Goal: Find specific page/section: Find specific page/section

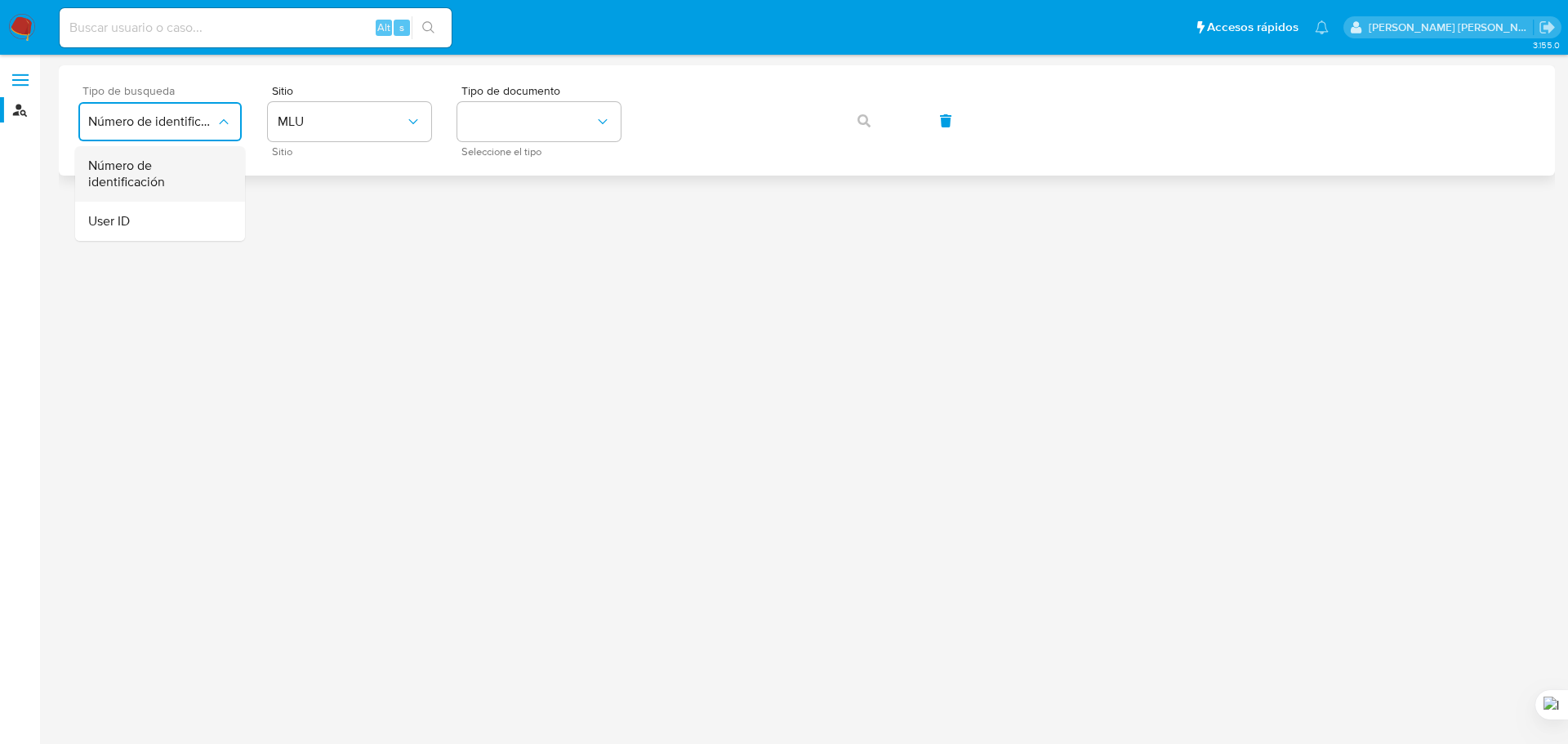
click at [176, 185] on span "Número de identificación" at bounding box center [155, 174] width 134 height 32
click at [327, 143] on div "Sitio Sitio" at bounding box center [350, 120] width 164 height 71
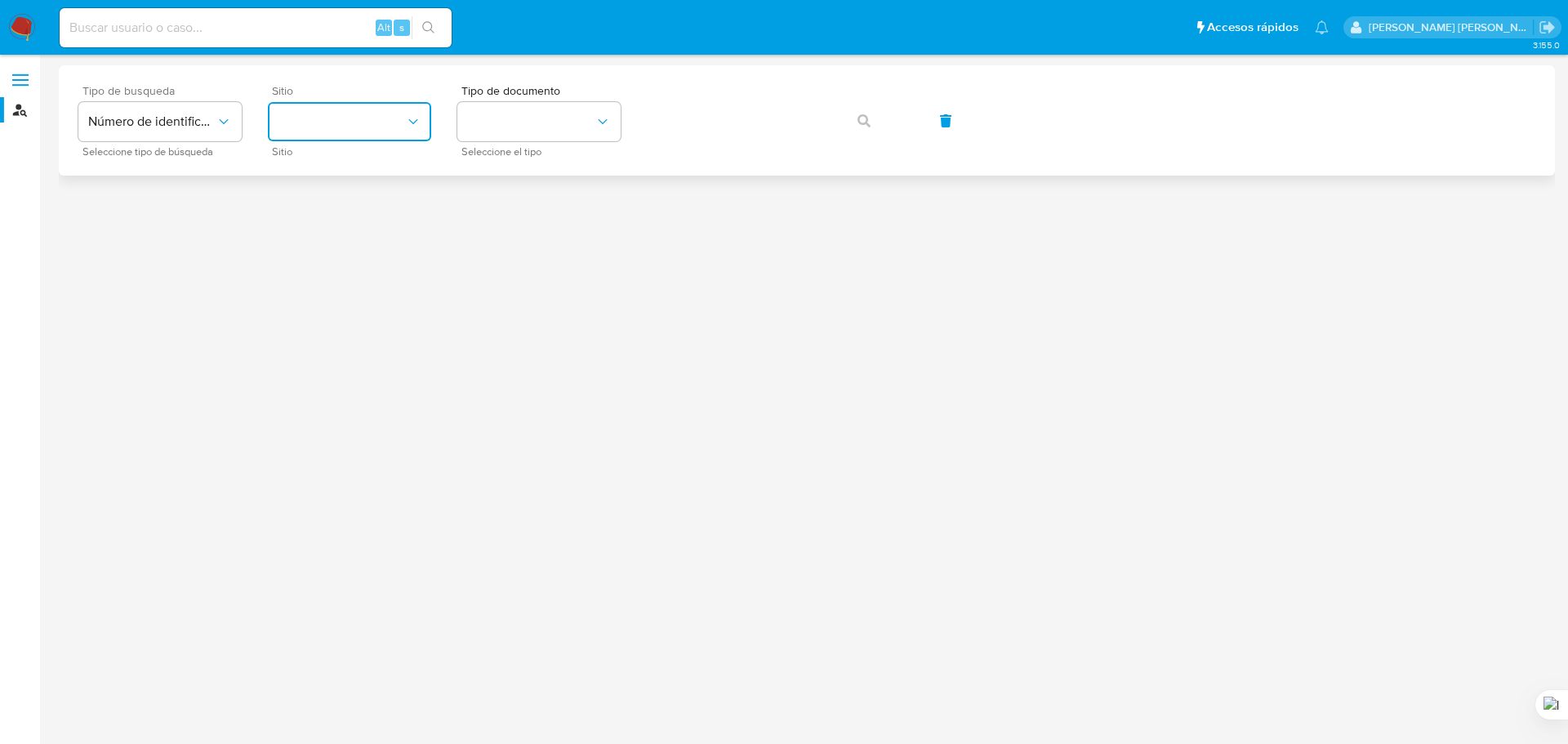
click at [345, 124] on button "site_id" at bounding box center [350, 121] width 164 height 39
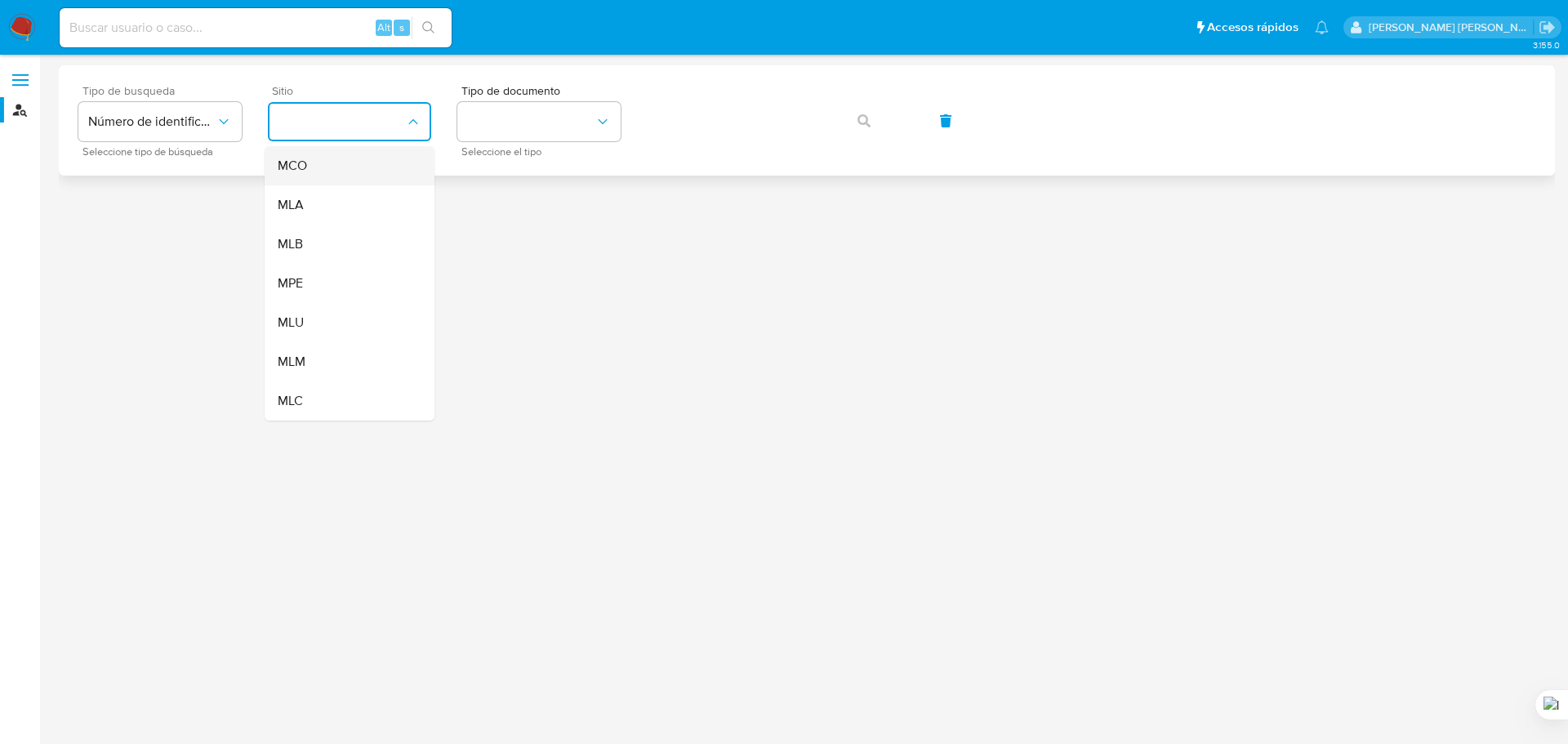
click at [335, 166] on div "MCO" at bounding box center [344, 166] width 134 height 39
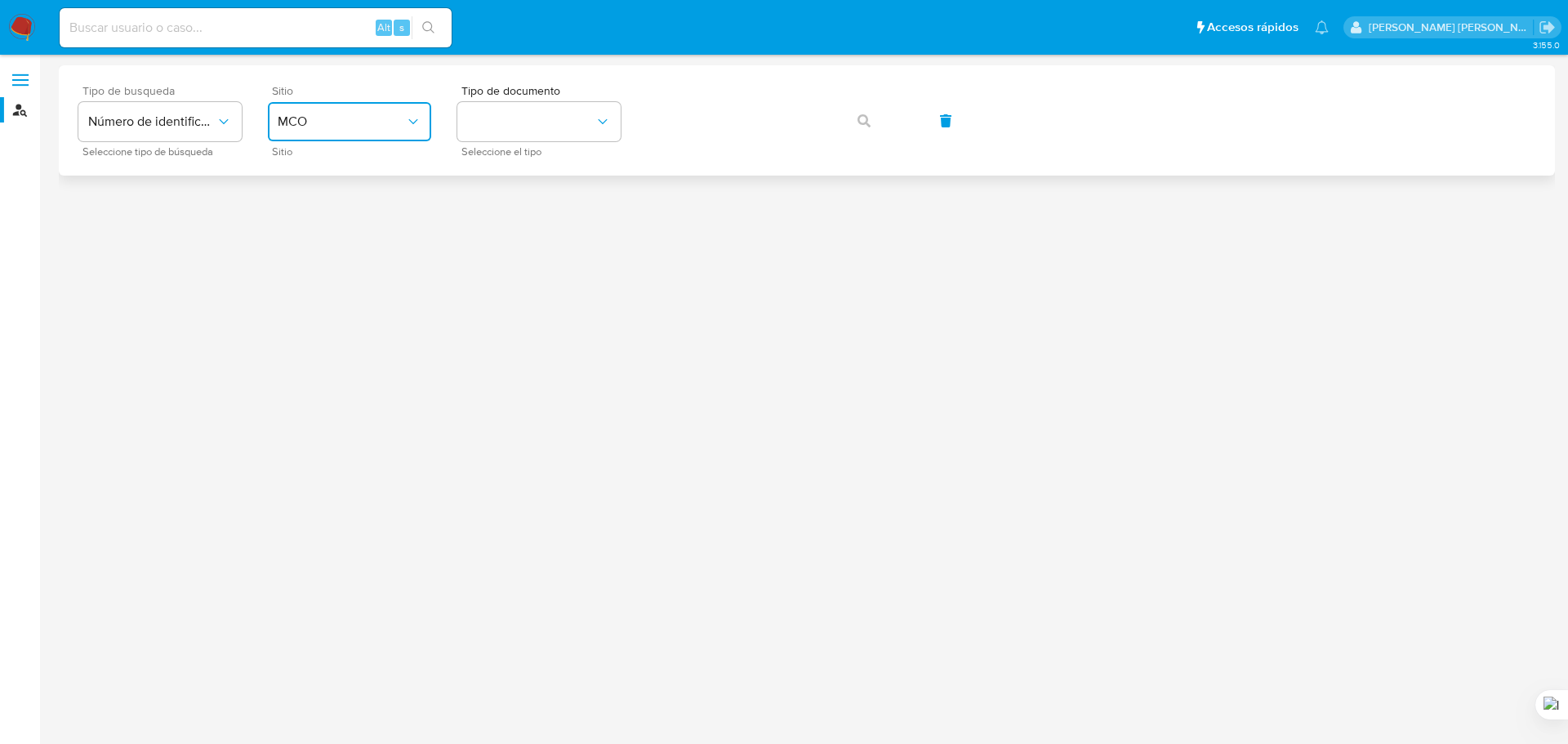
click at [361, 123] on span "MCO" at bounding box center [341, 121] width 127 height 16
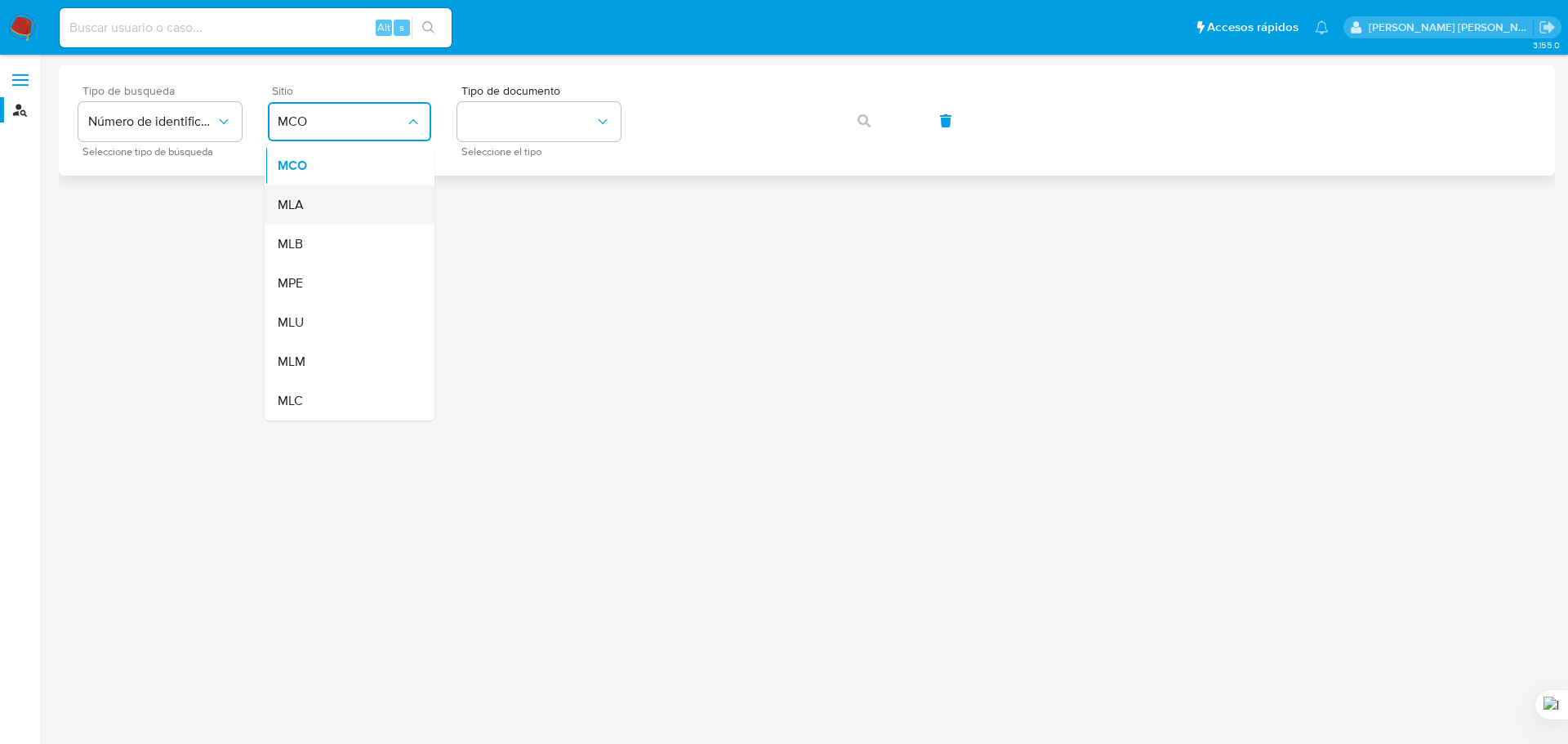
click at [318, 197] on div "MLA" at bounding box center [344, 205] width 134 height 39
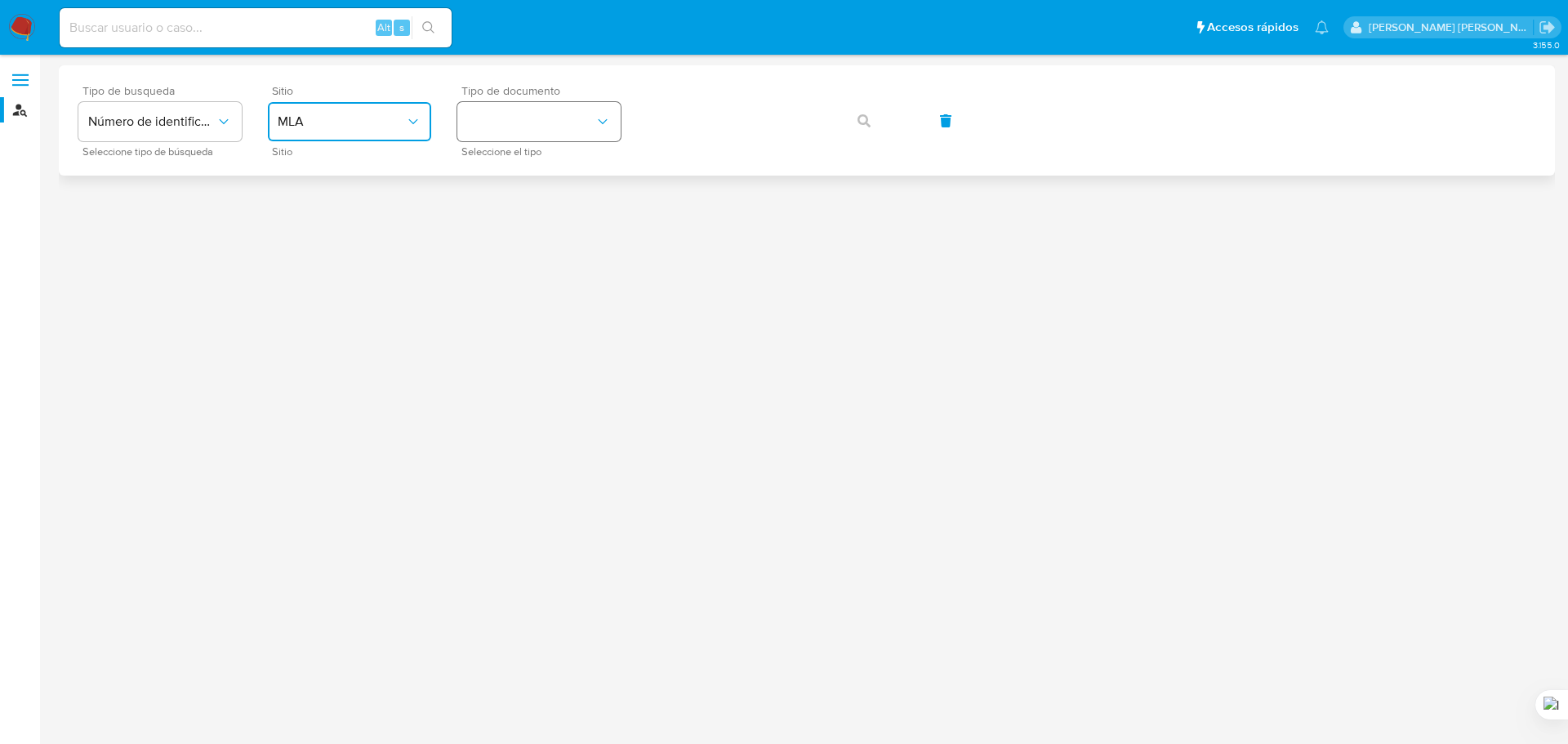
click at [569, 122] on button "identificationType" at bounding box center [539, 121] width 164 height 39
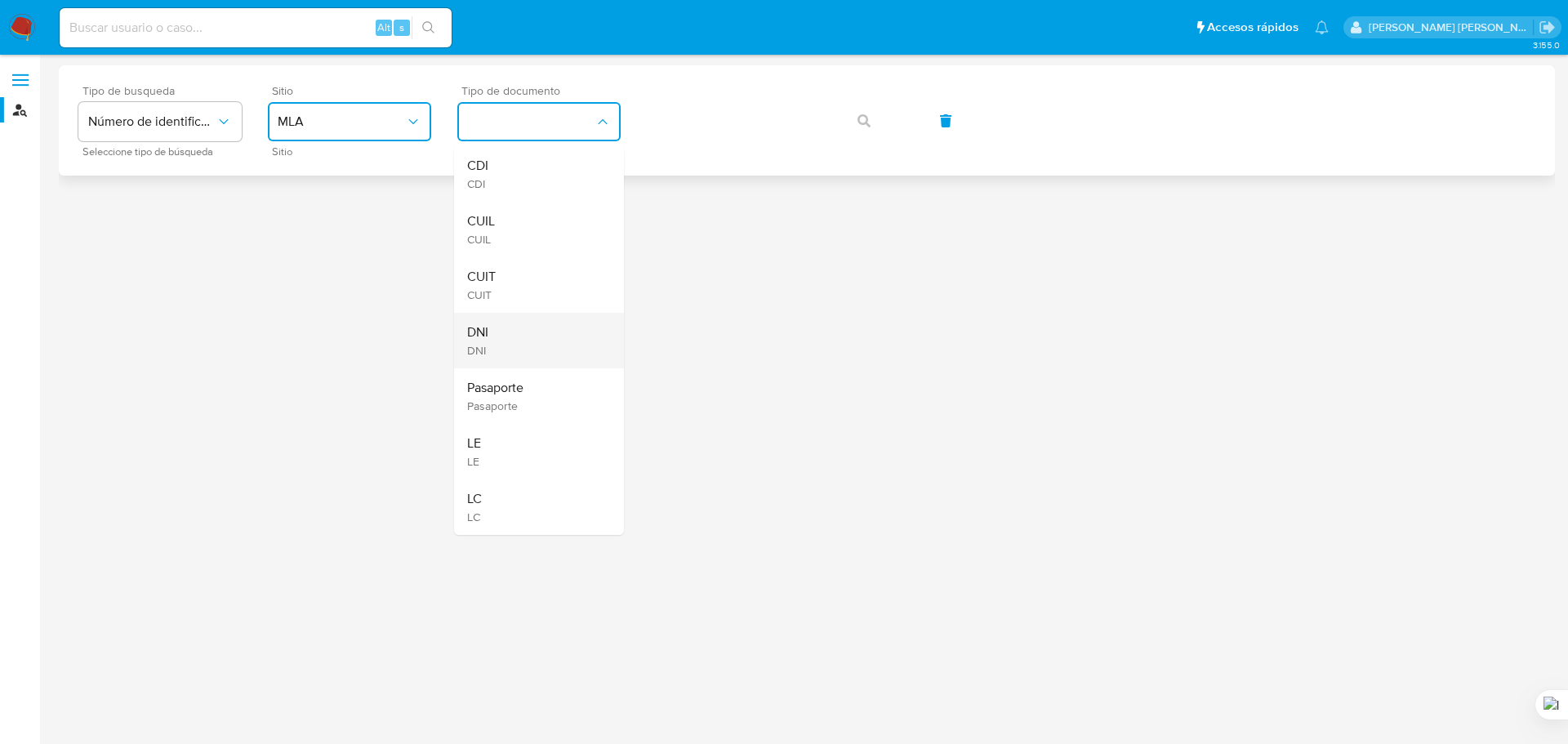
click at [541, 356] on div "DNI DNI" at bounding box center [533, 341] width 134 height 55
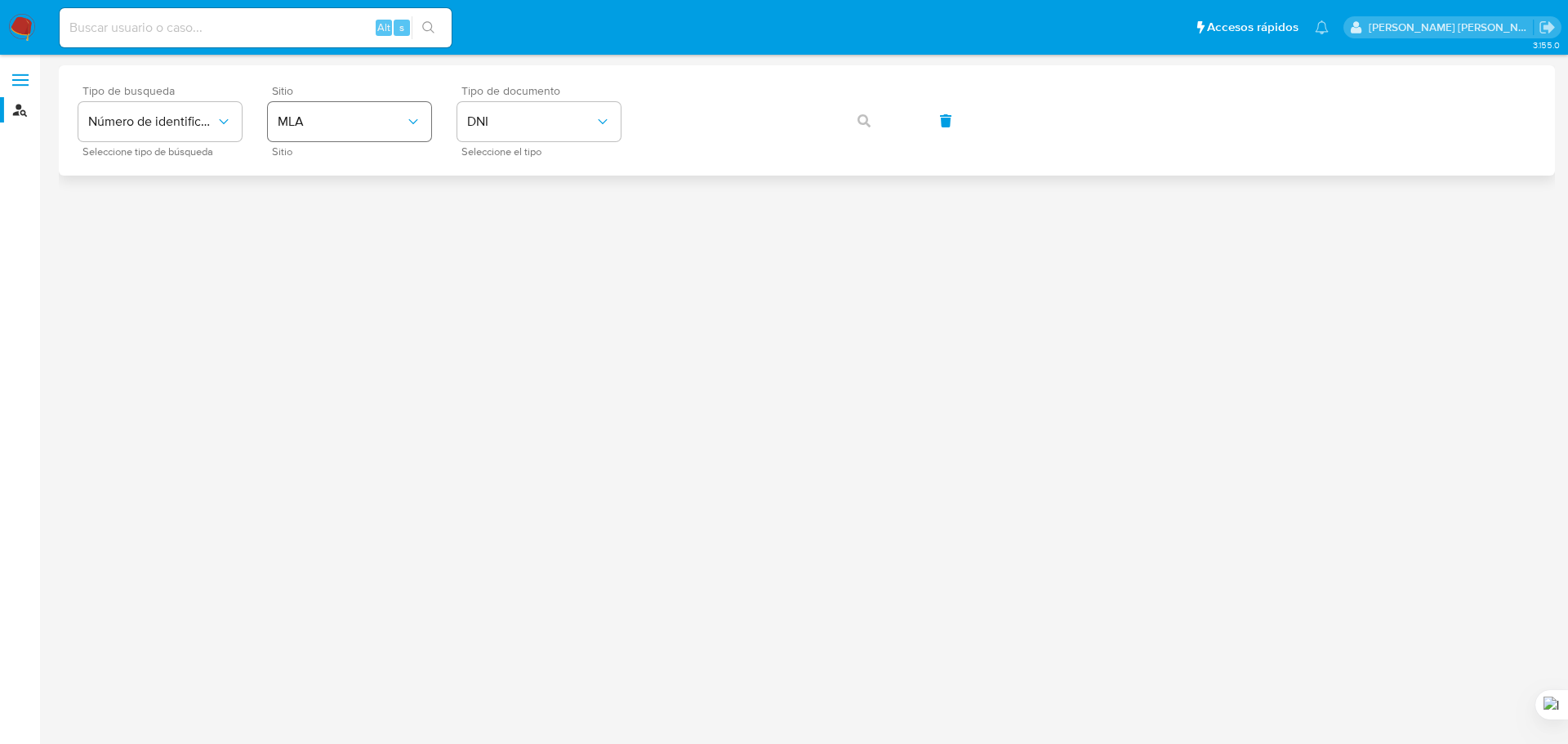
click at [397, 127] on span "MLA" at bounding box center [341, 121] width 127 height 16
click at [205, 129] on span "Número de identificación" at bounding box center [152, 121] width 127 height 16
click at [339, 127] on span "MLA" at bounding box center [341, 121] width 127 height 16
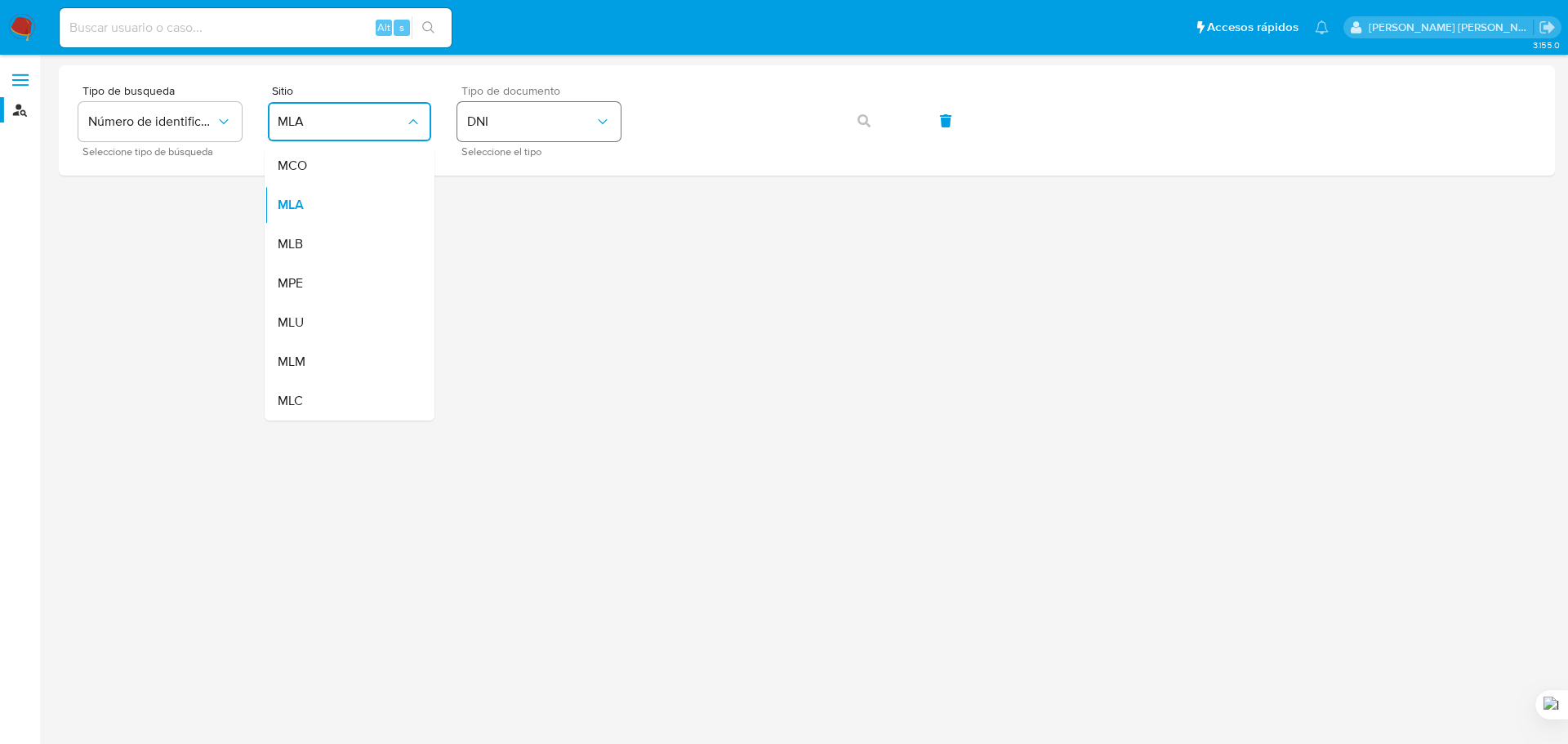
click at [521, 129] on span "DNI" at bounding box center [531, 121] width 127 height 16
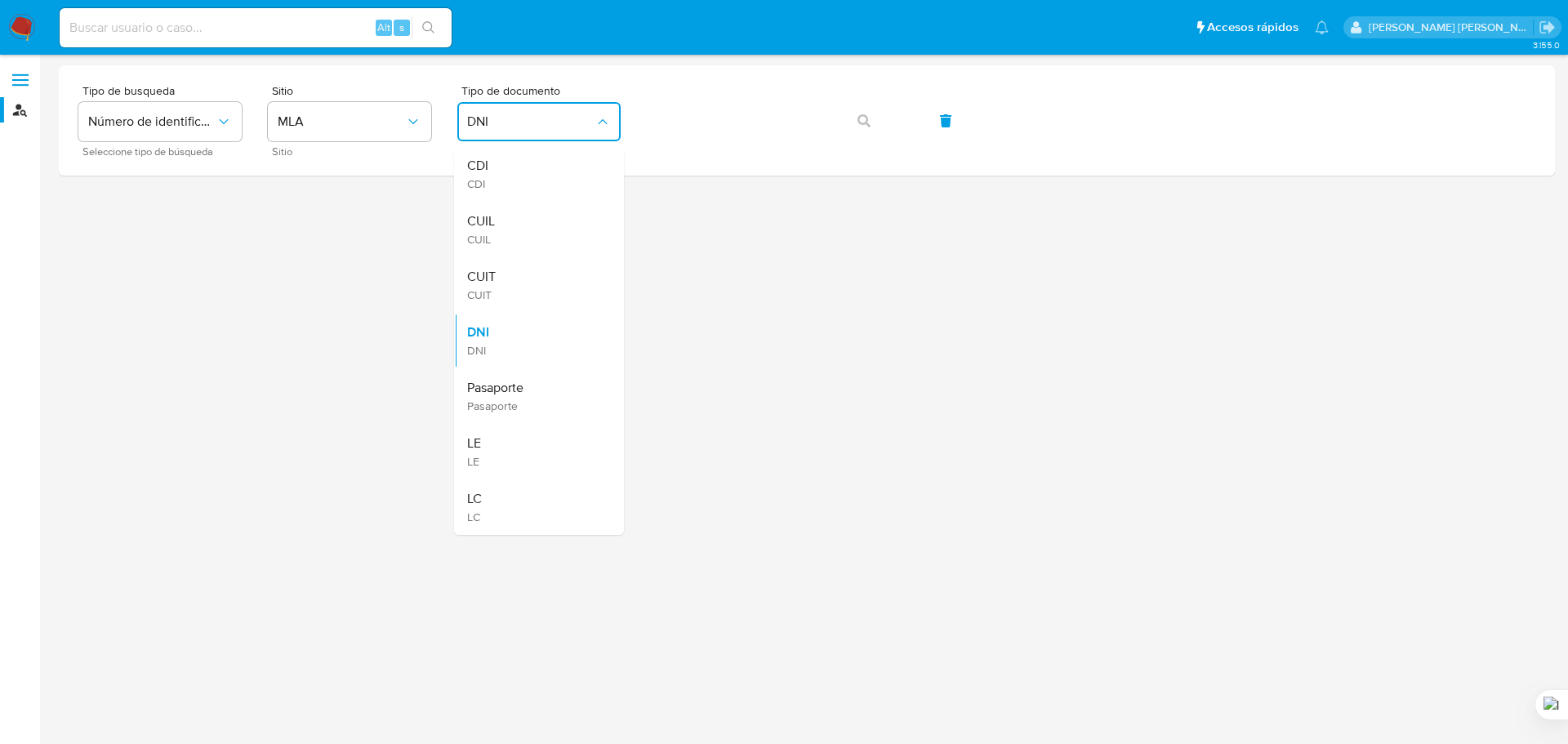
drag, startPoint x: 512, startPoint y: 212, endPoint x: 654, endPoint y: 150, distance: 154.9
click at [512, 212] on div "CUIL CUIL" at bounding box center [533, 229] width 134 height 55
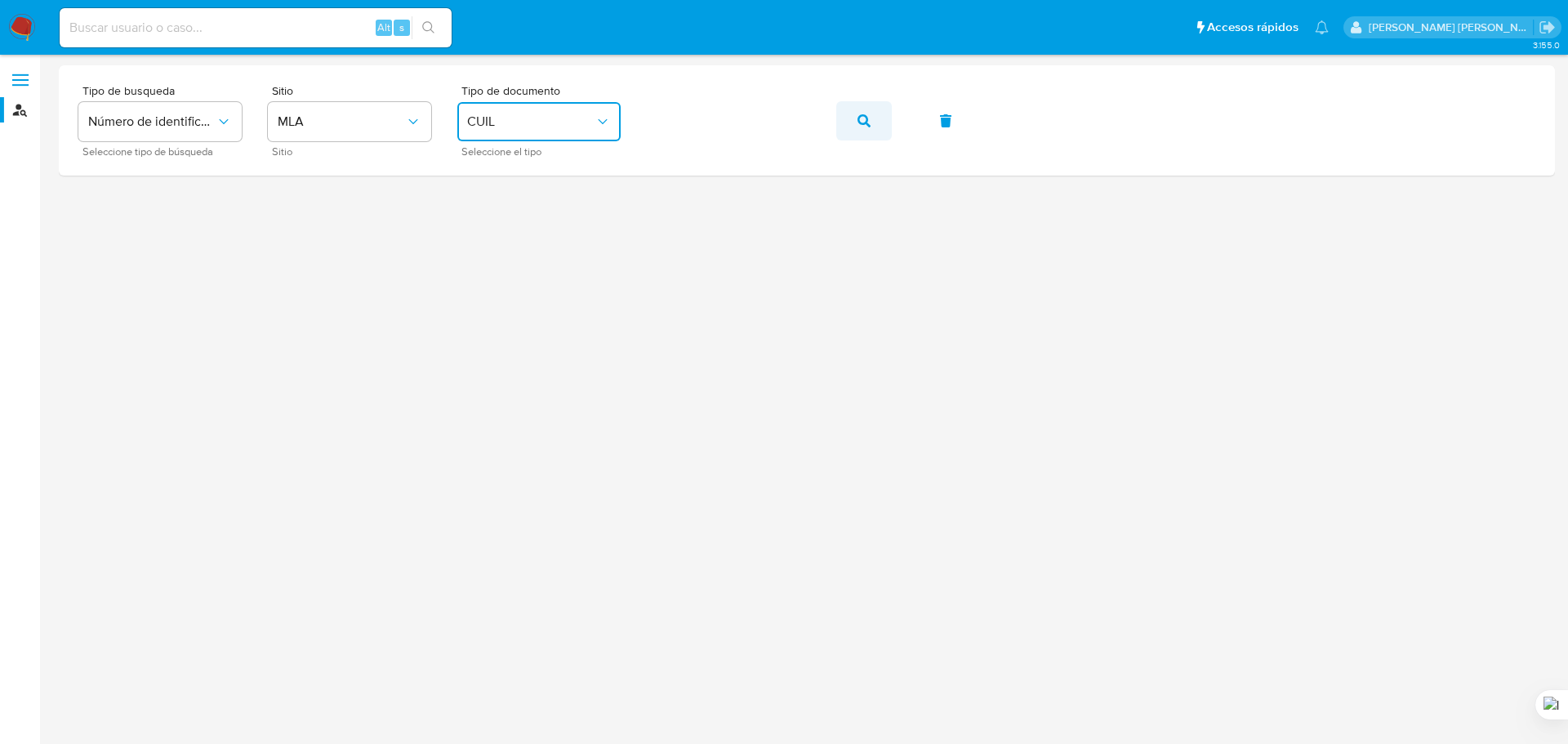
click at [876, 113] on button "button" at bounding box center [863, 120] width 55 height 39
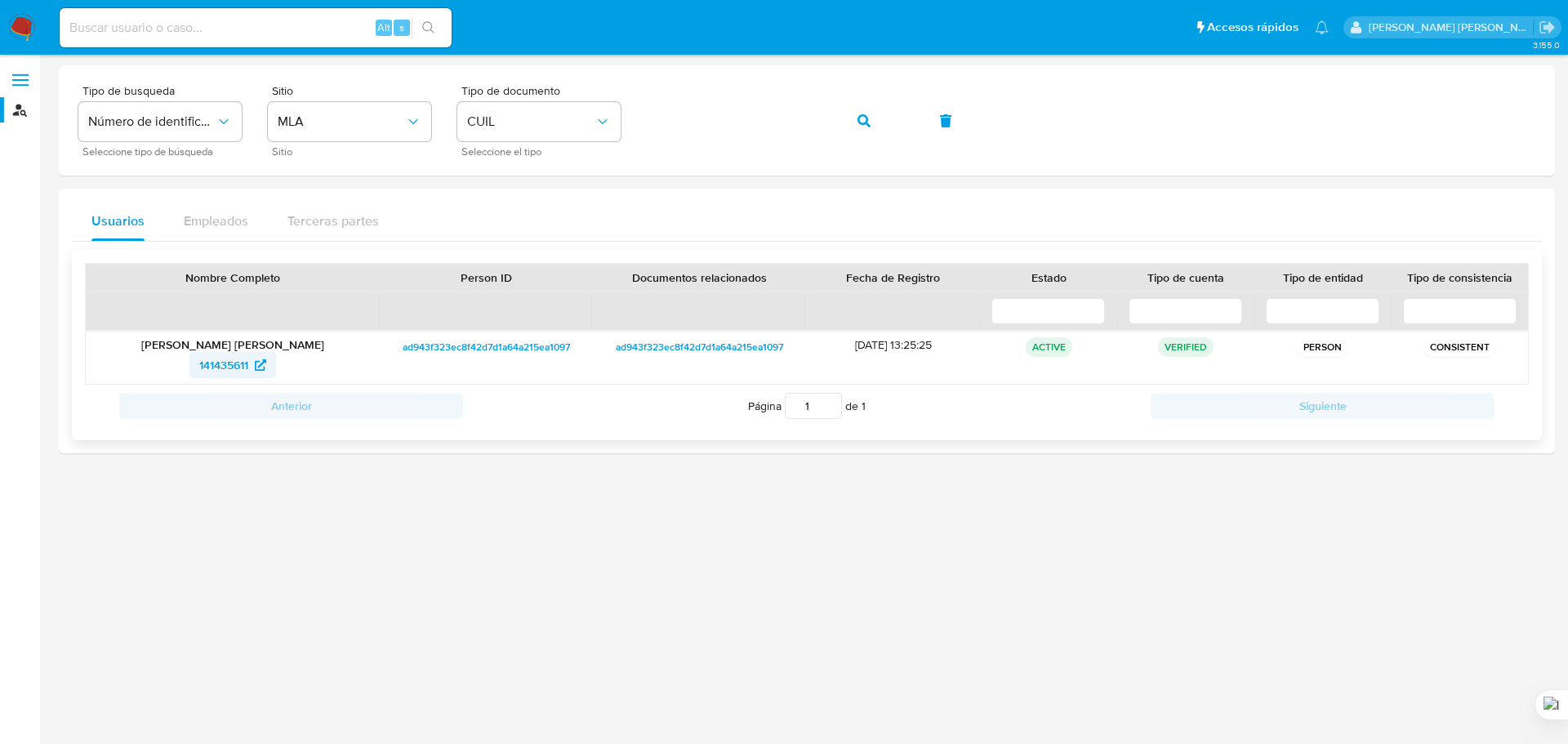
click at [231, 362] on span "141435611" at bounding box center [224, 364] width 49 height 26
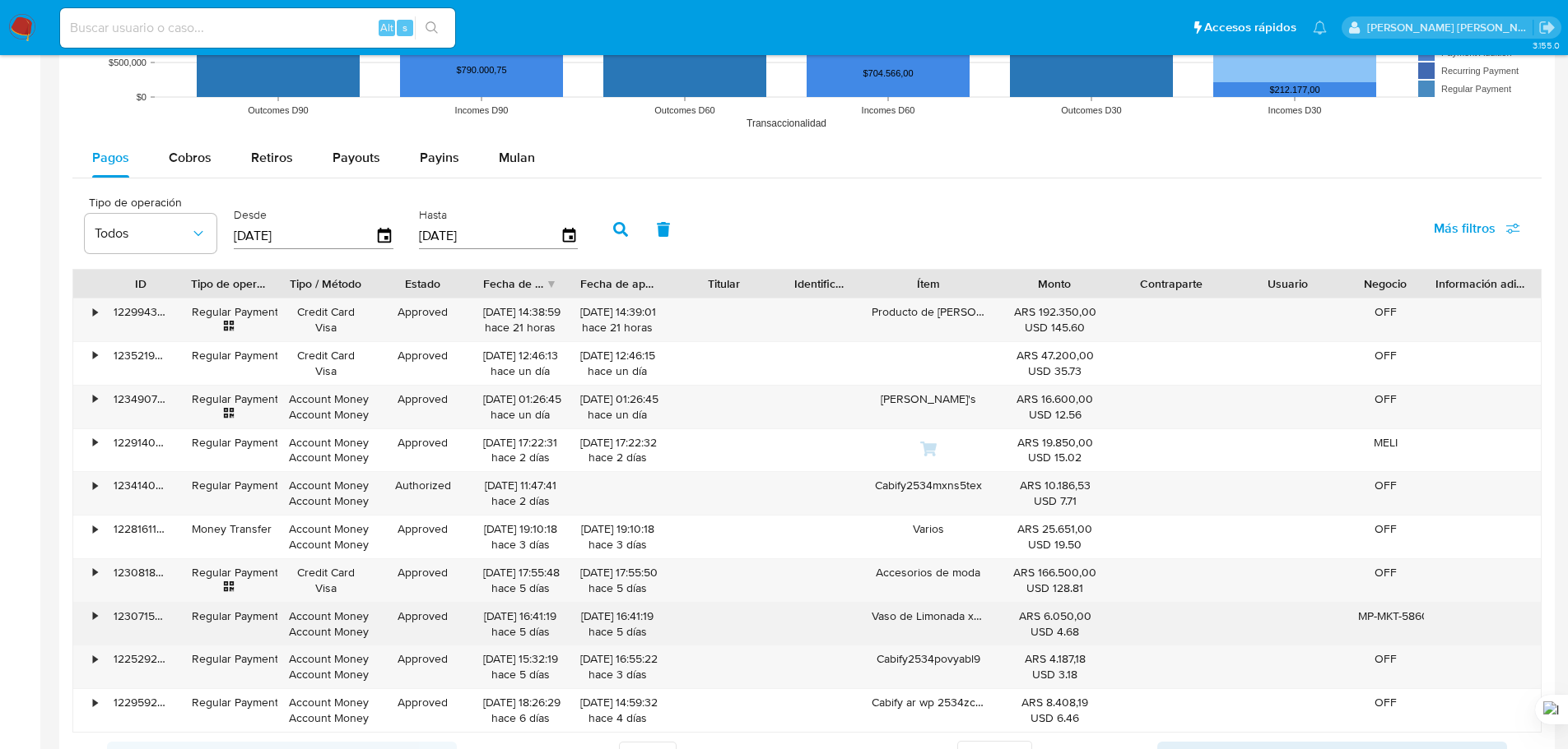
scroll to position [1563, 0]
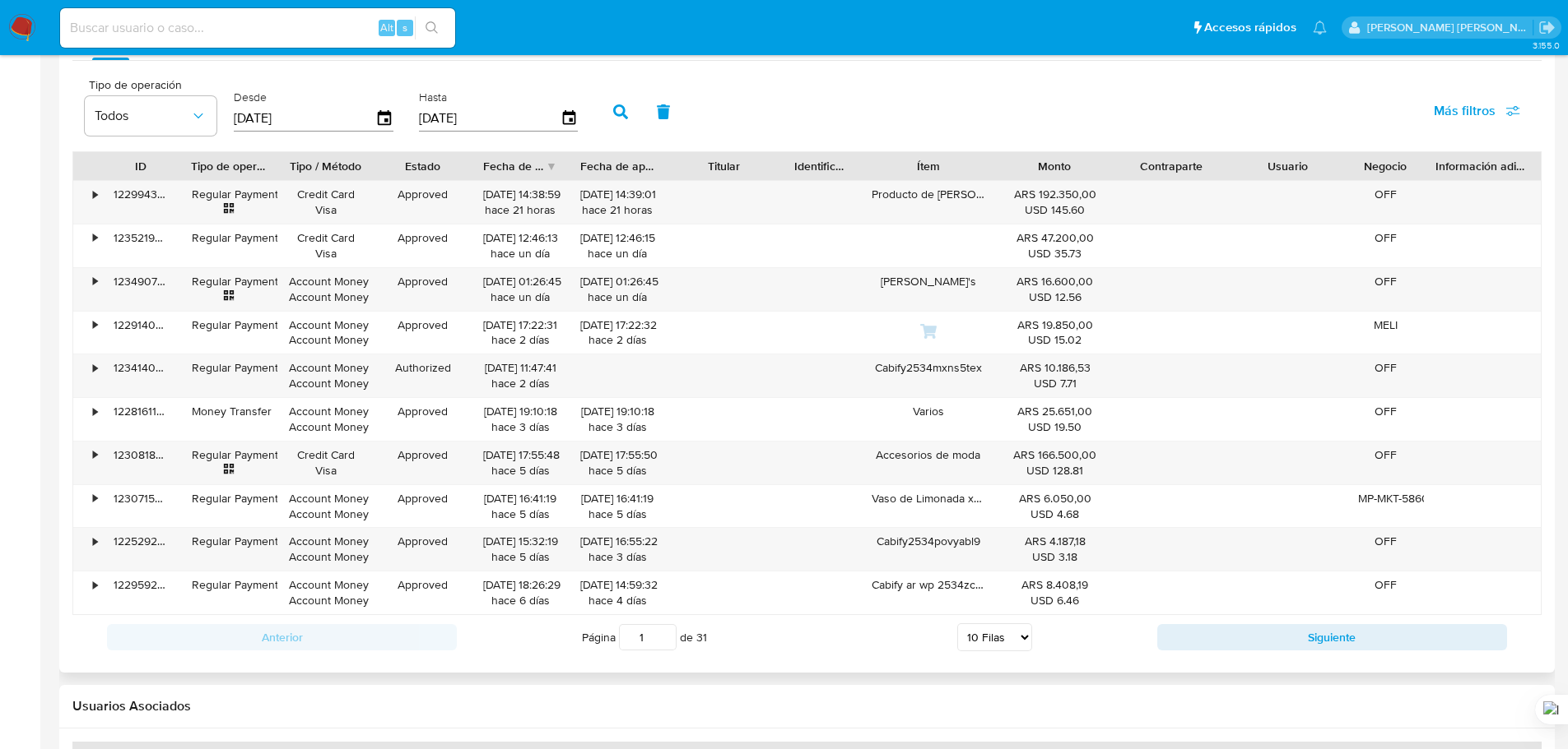
click at [1019, 644] on select "5 Filas 10 Filas 20 Filas 25 Filas 50 Filas 100 Filas" at bounding box center [995, 637] width 75 height 28
select select "100"
click at [957, 624] on select "5 Filas 10 Filas 20 Filas 25 Filas 50 Filas 100 Filas" at bounding box center [995, 637] width 75 height 28
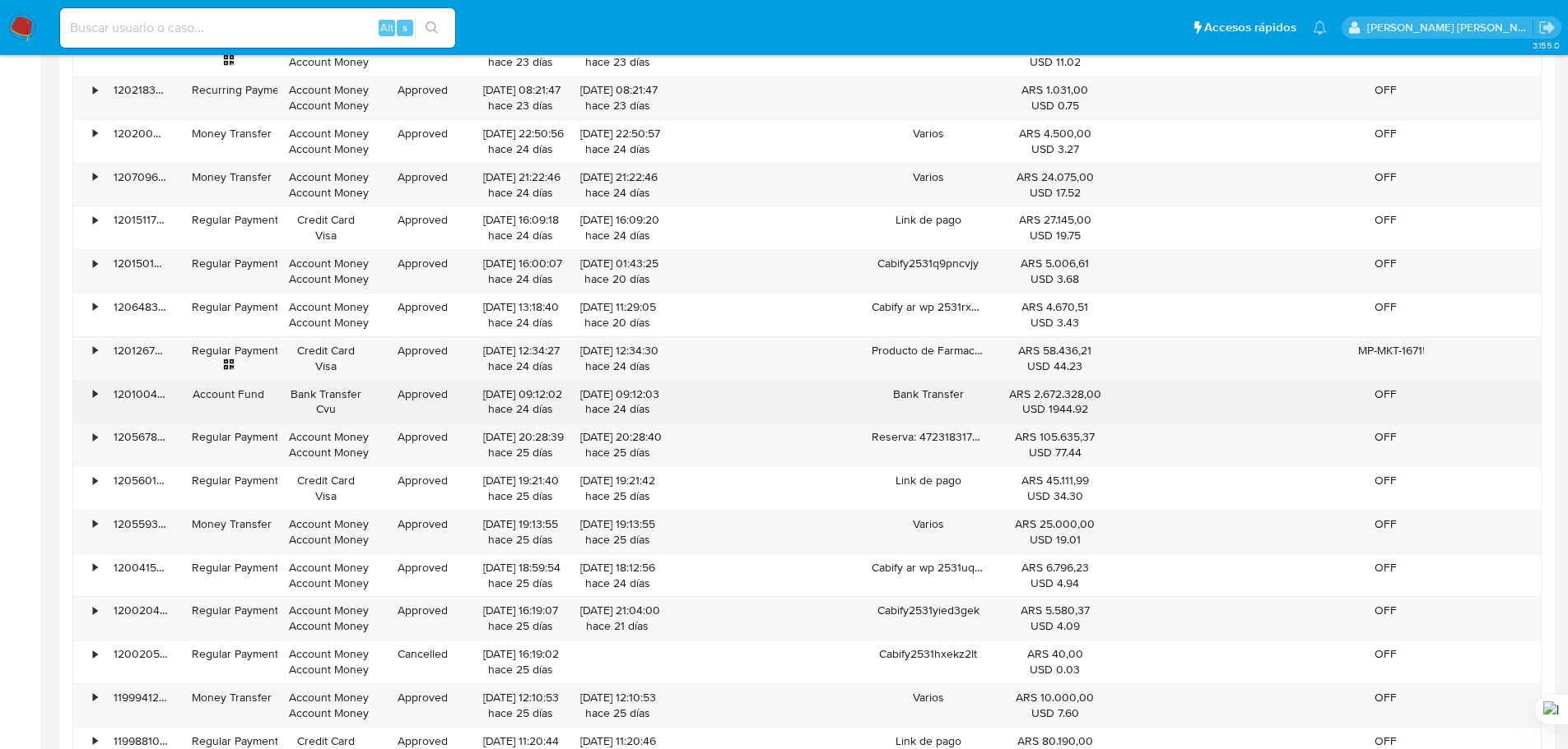
scroll to position [4688, 0]
